Goal: Task Accomplishment & Management: Manage account settings

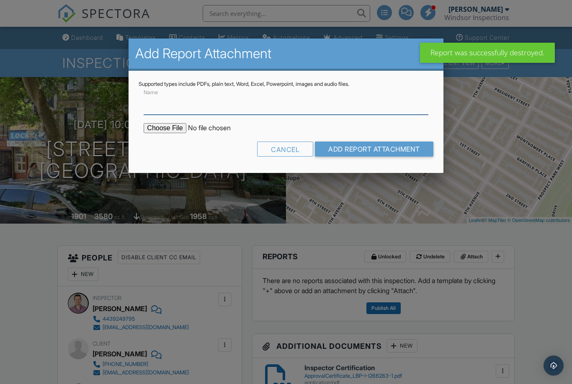
click at [199, 108] on input "Name" at bounding box center [286, 104] width 285 height 21
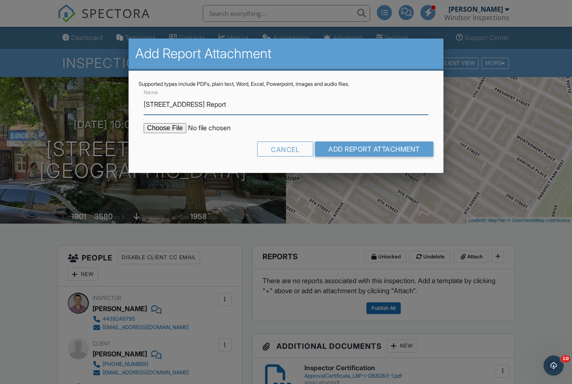
type input "[STREET_ADDRESS] Report"
click at [172, 131] on input "file" at bounding box center [215, 128] width 142 height 10
type input "C:\fakepath\496 2nd St - Mike.pdf"
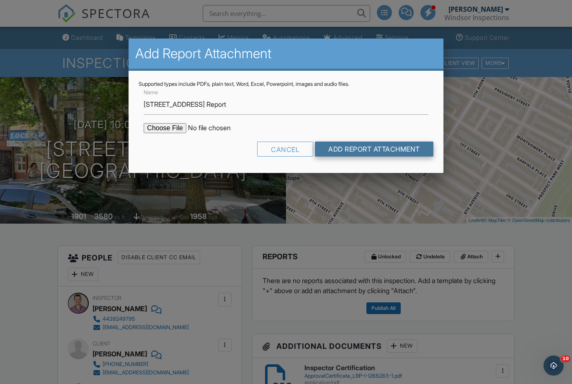
click at [376, 151] on input "Add Report Attachment" at bounding box center [374, 149] width 119 height 15
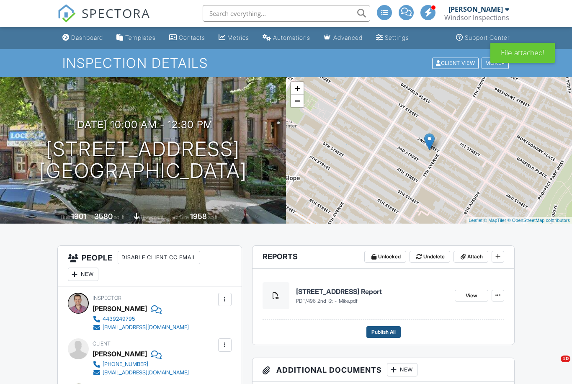
click at [392, 331] on span "Publish All" at bounding box center [384, 332] width 24 height 8
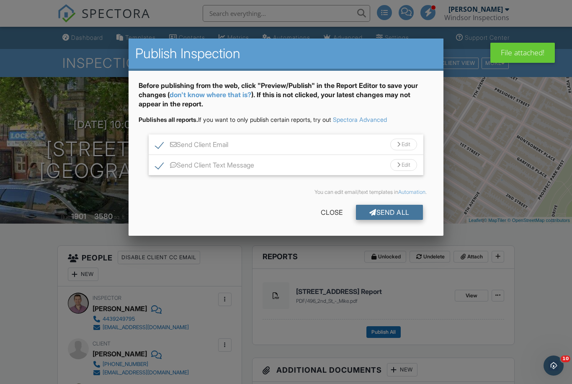
click at [406, 211] on div "Send All" at bounding box center [389, 212] width 67 height 15
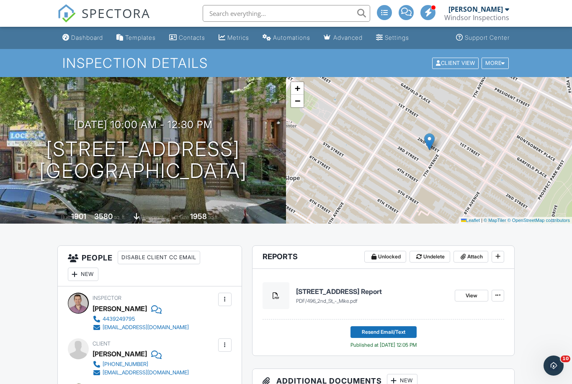
click at [263, 13] on input "text" at bounding box center [287, 13] width 168 height 17
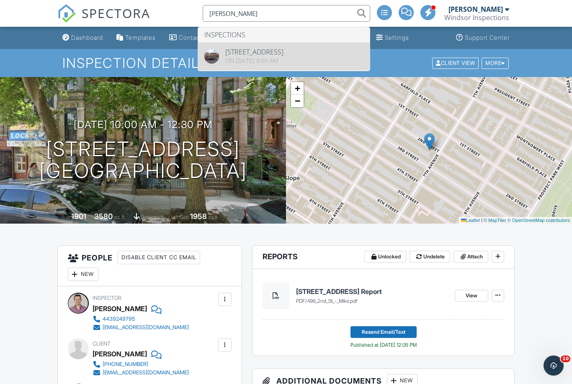
type input "Ola"
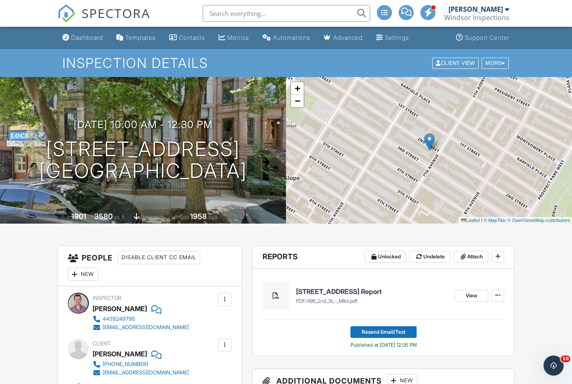
click at [334, 57] on h1 "Inspection Details" at bounding box center [285, 63] width 447 height 15
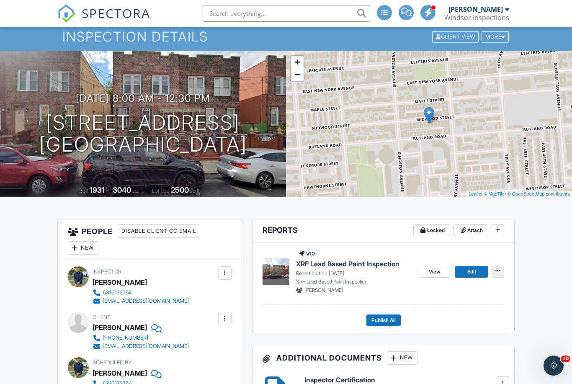
click at [501, 270] on span at bounding box center [498, 271] width 8 height 8
click at [458, 332] on span "Delete Report" at bounding box center [448, 333] width 37 height 9
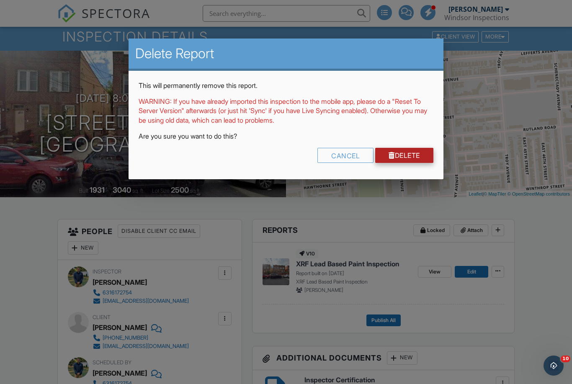
click at [411, 163] on link "Delete" at bounding box center [404, 155] width 58 height 15
